Goal: Check status: Check status

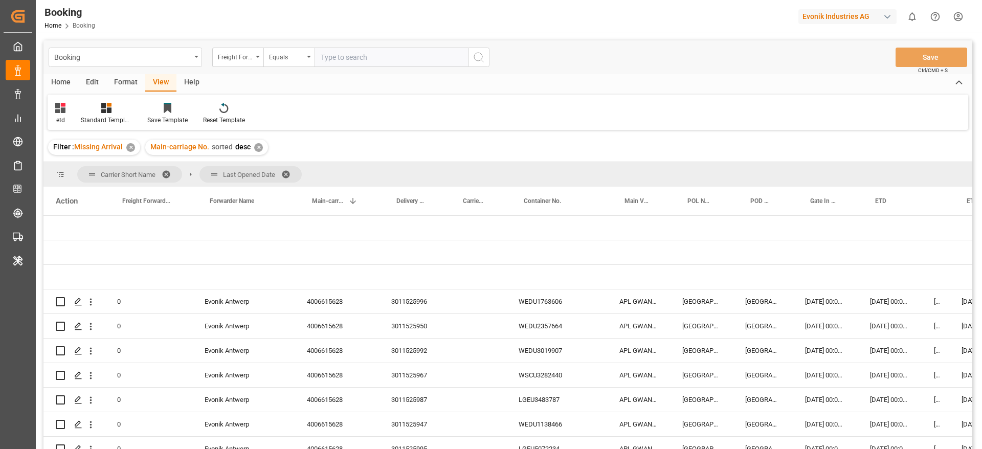
scroll to position [1092, 0]
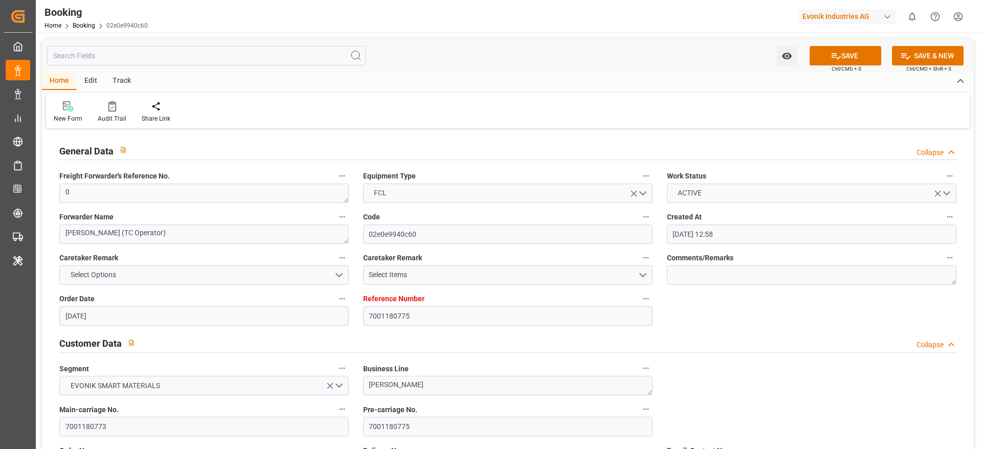
scroll to position [767, 0]
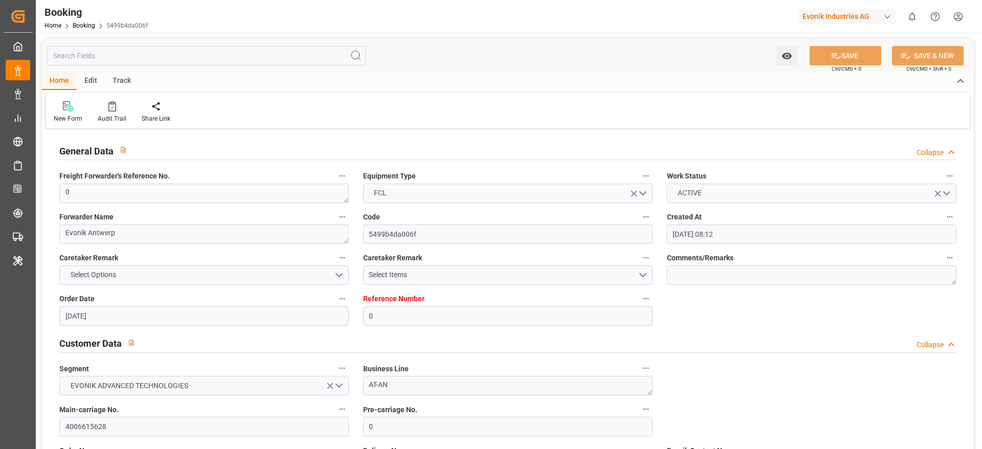
scroll to position [1670, 0]
